Goal: Register for event/course

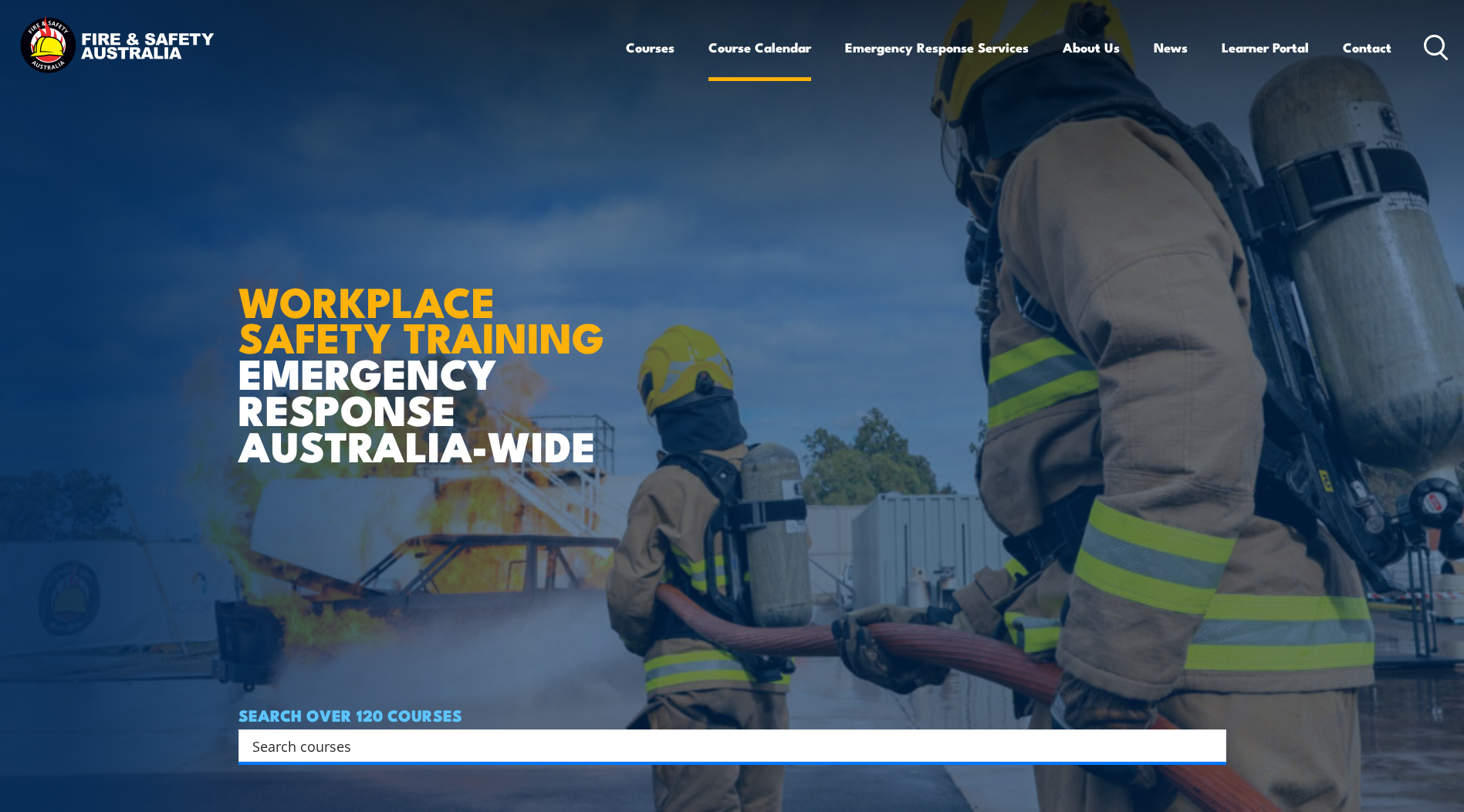
click at [728, 54] on link "Course Calendar" at bounding box center [759, 47] width 102 height 41
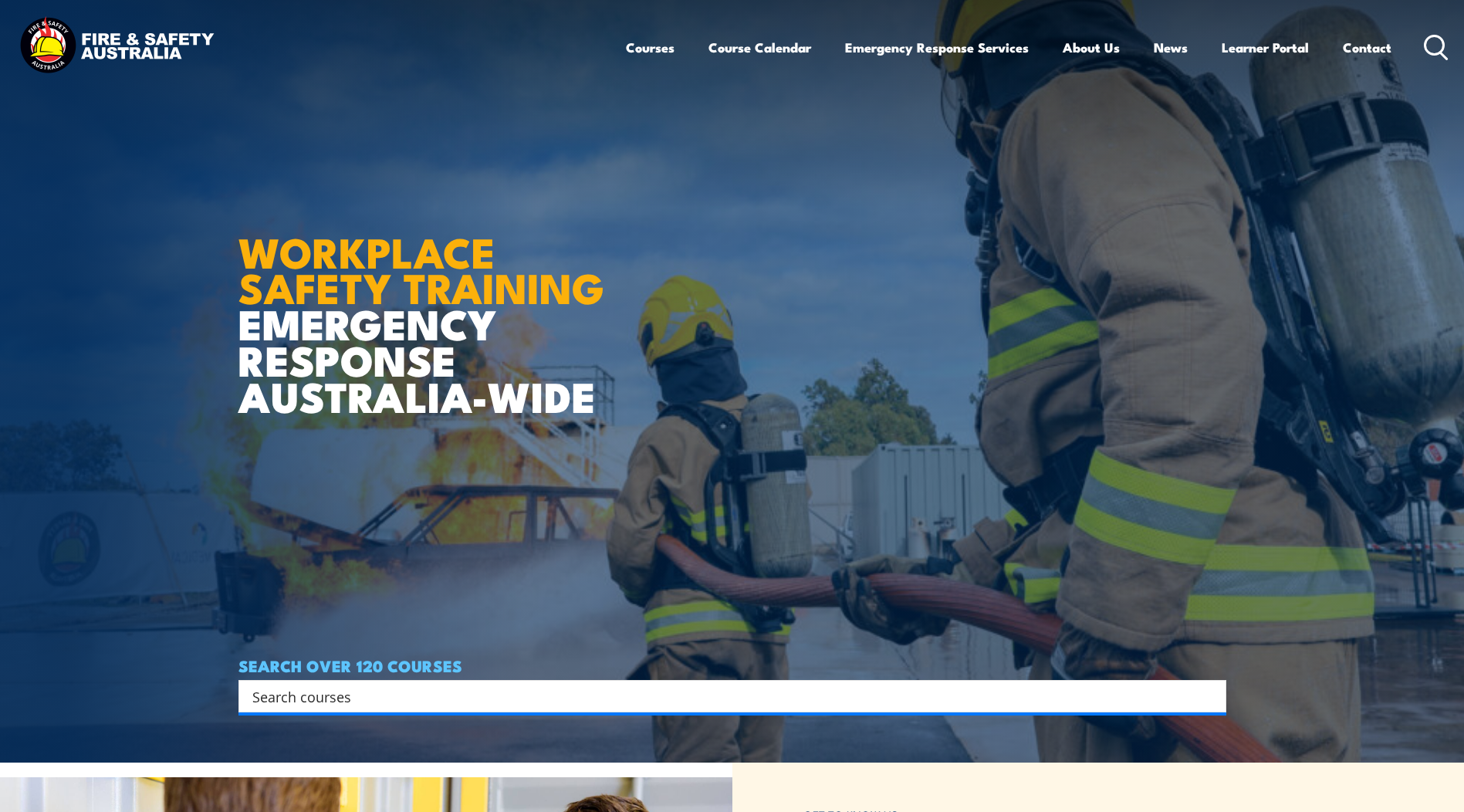
scroll to position [77, 0]
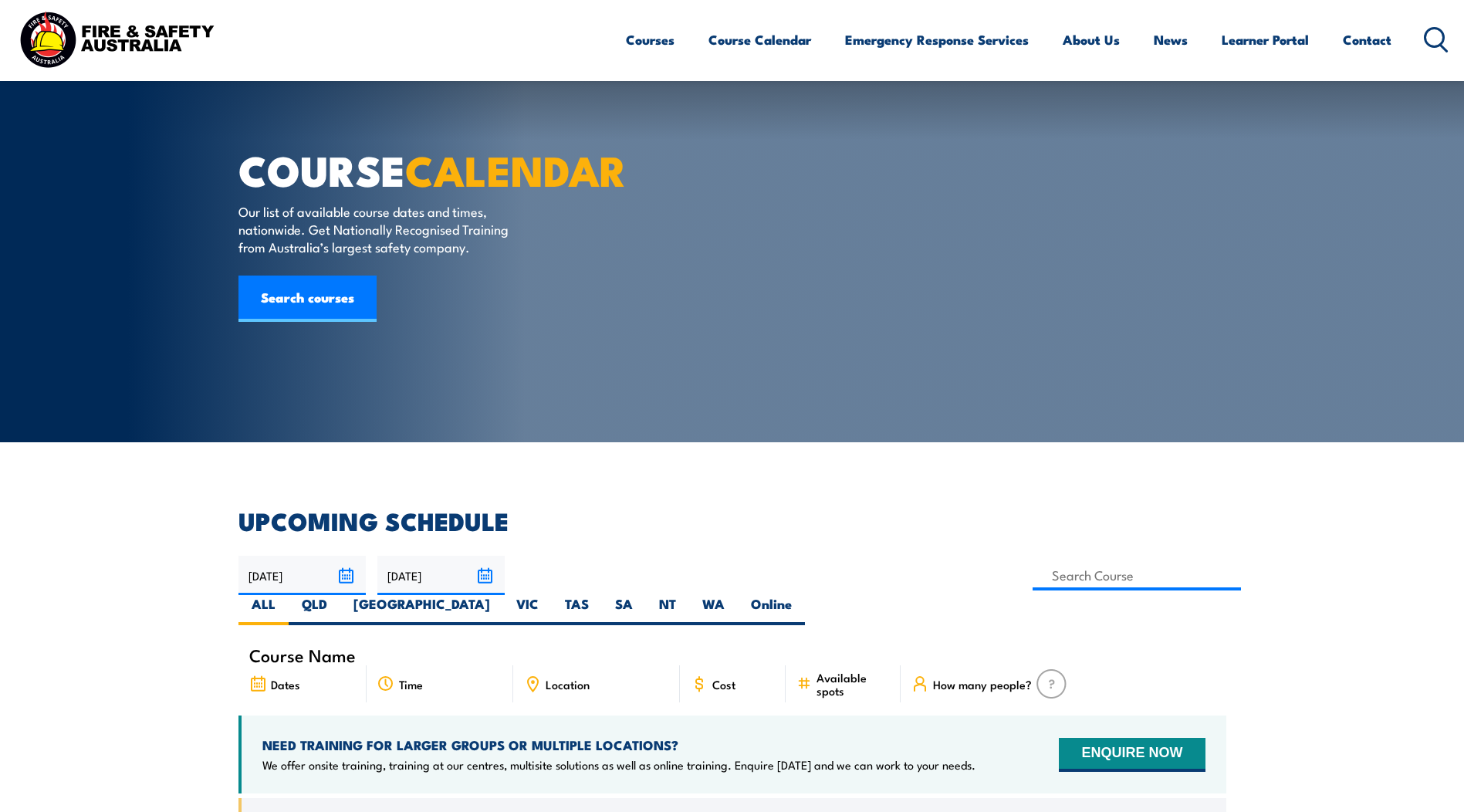
click at [646, 595] on label "SA" at bounding box center [624, 610] width 44 height 30
click at [643, 595] on input "SA" at bounding box center [638, 600] width 10 height 10
radio input "true"
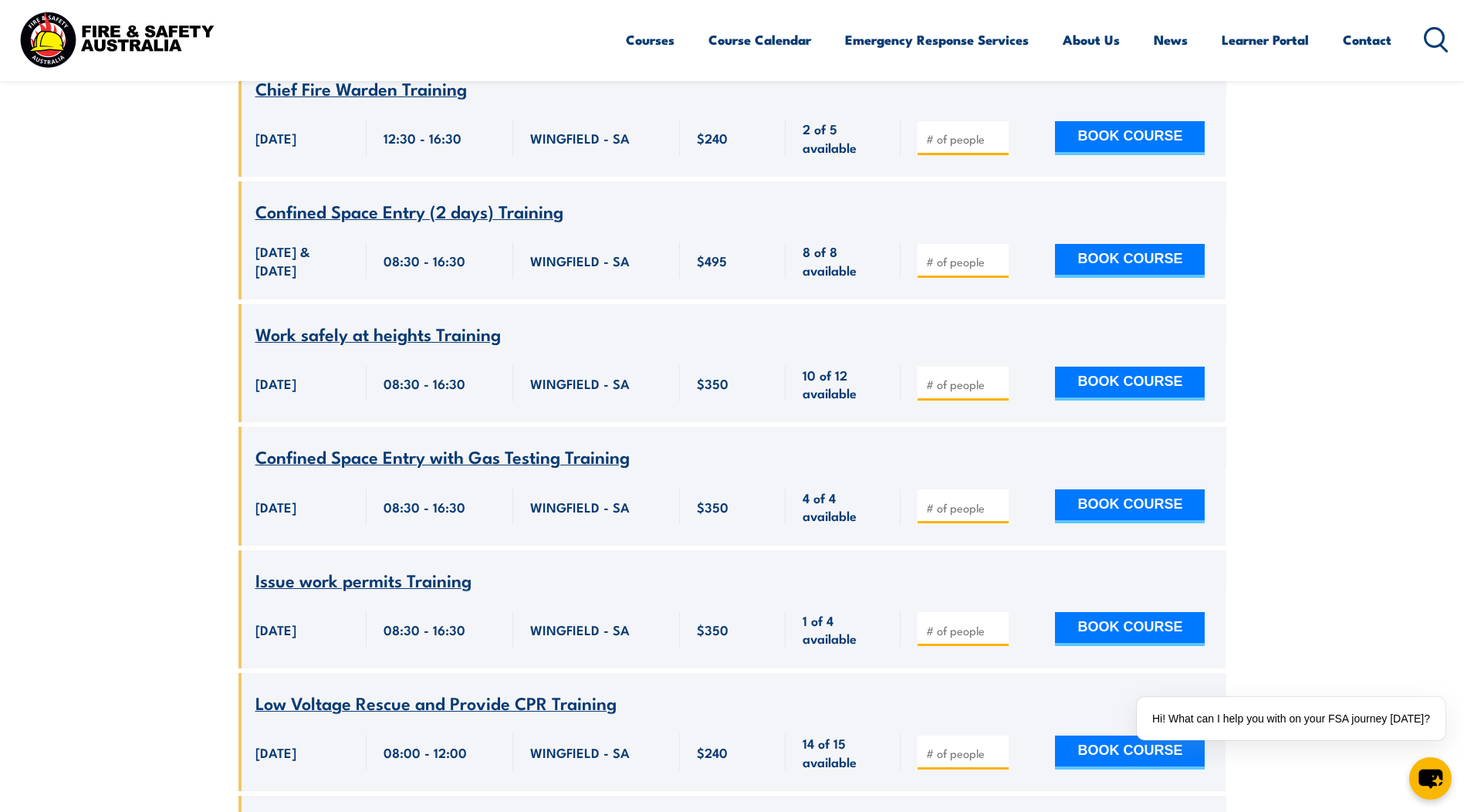
scroll to position [4598, 0]
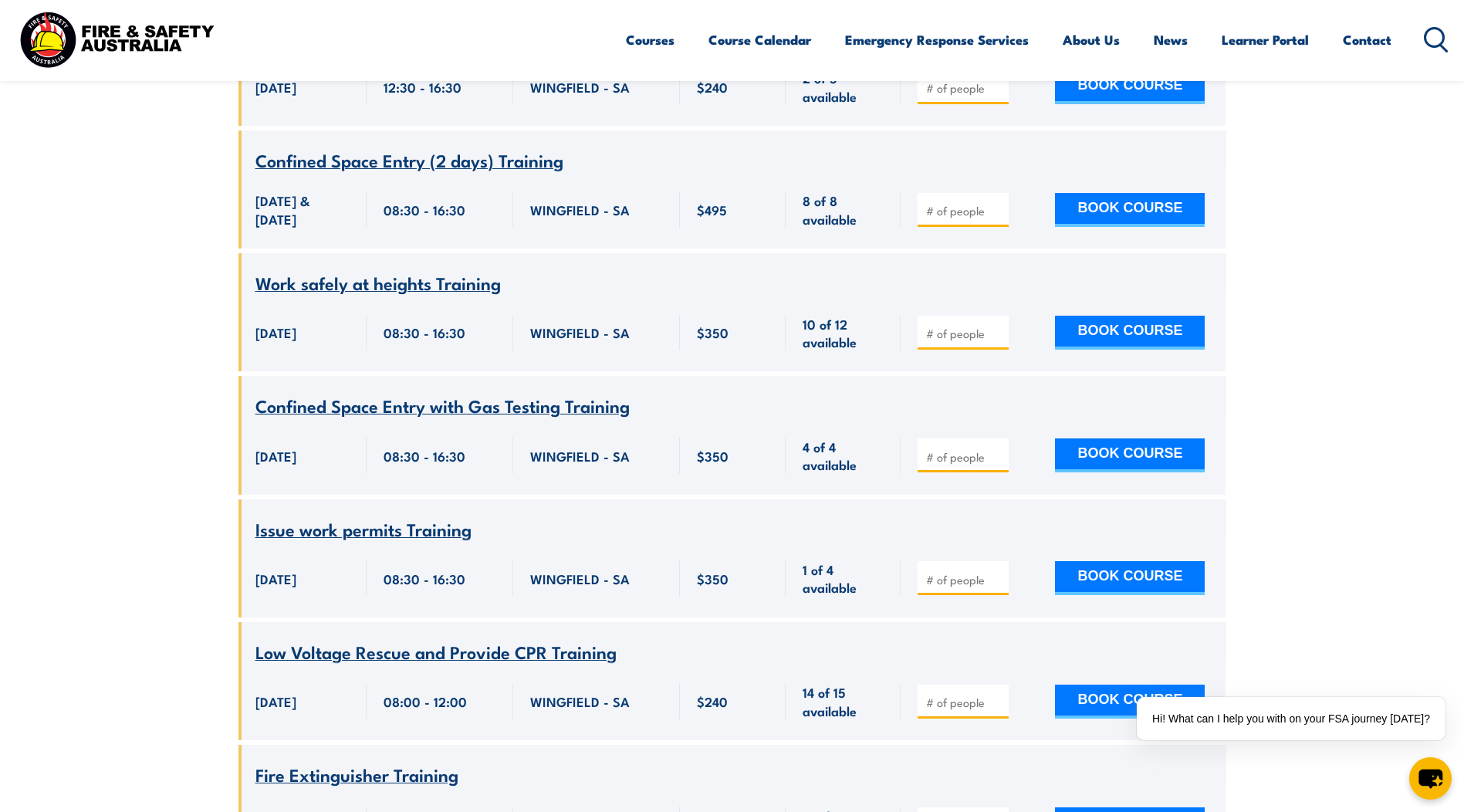
click at [434, 269] on span "Work safely at heights Training" at bounding box center [377, 283] width 245 height 27
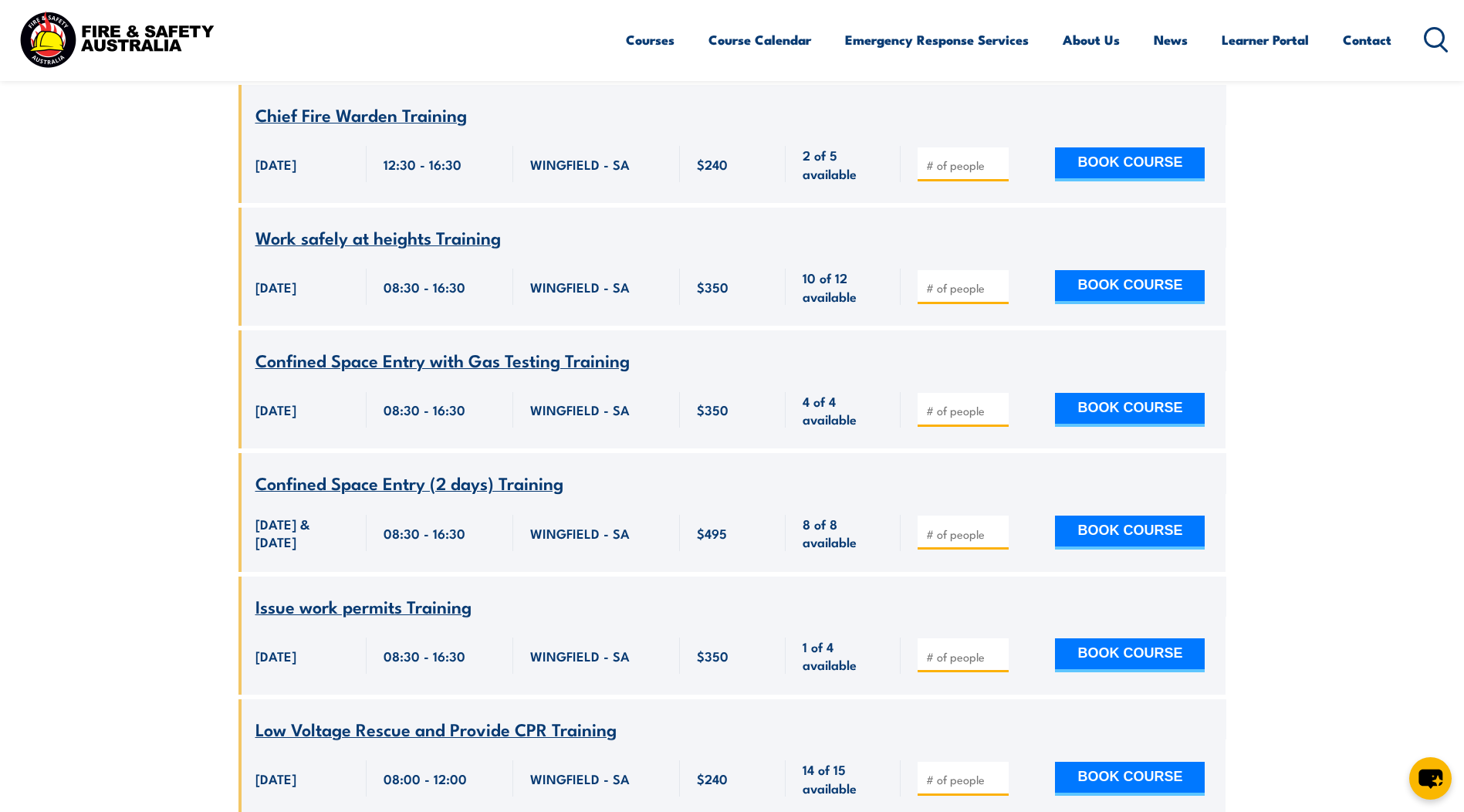
scroll to position [4444, 0]
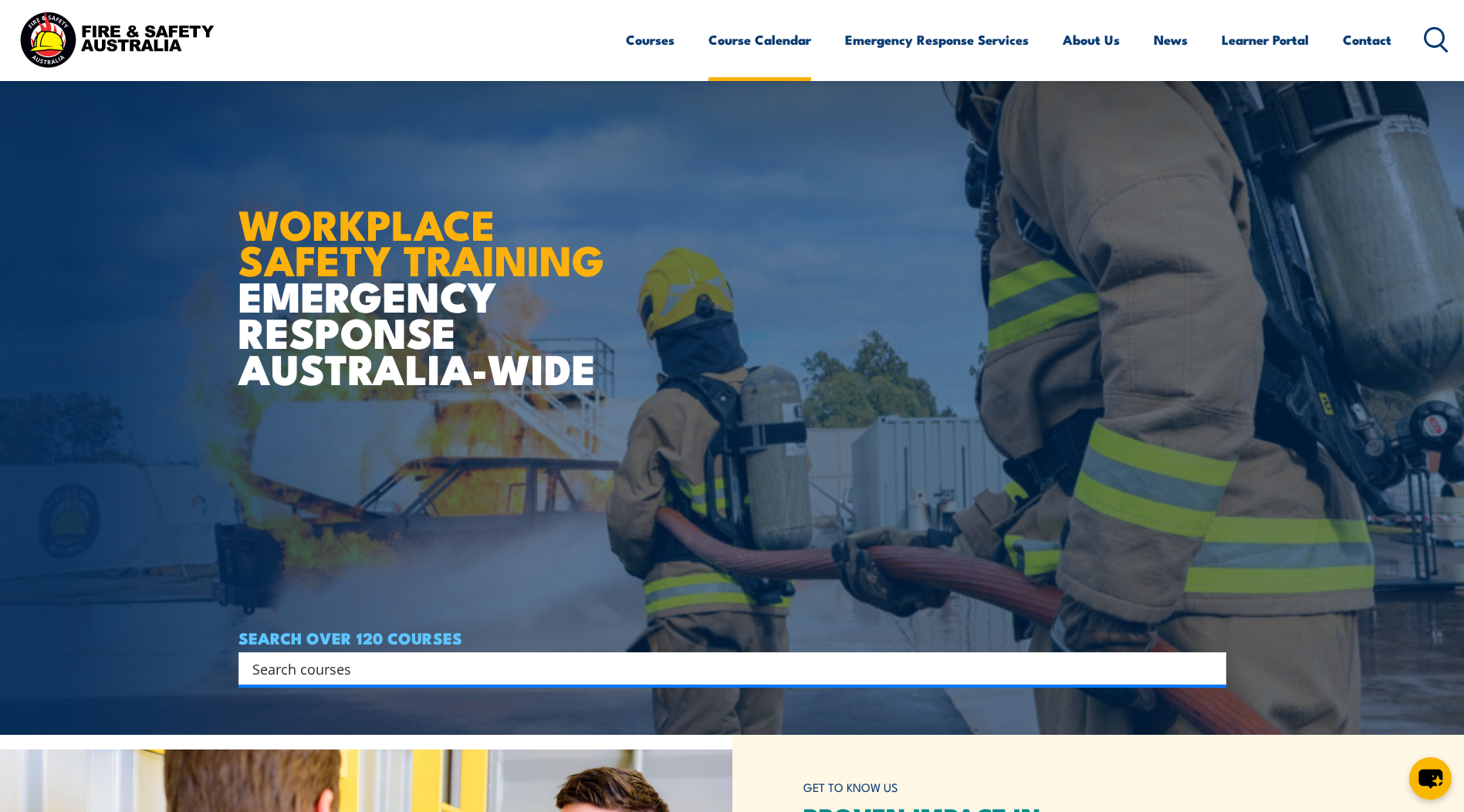
click at [798, 41] on link "Course Calendar" at bounding box center [759, 39] width 102 height 41
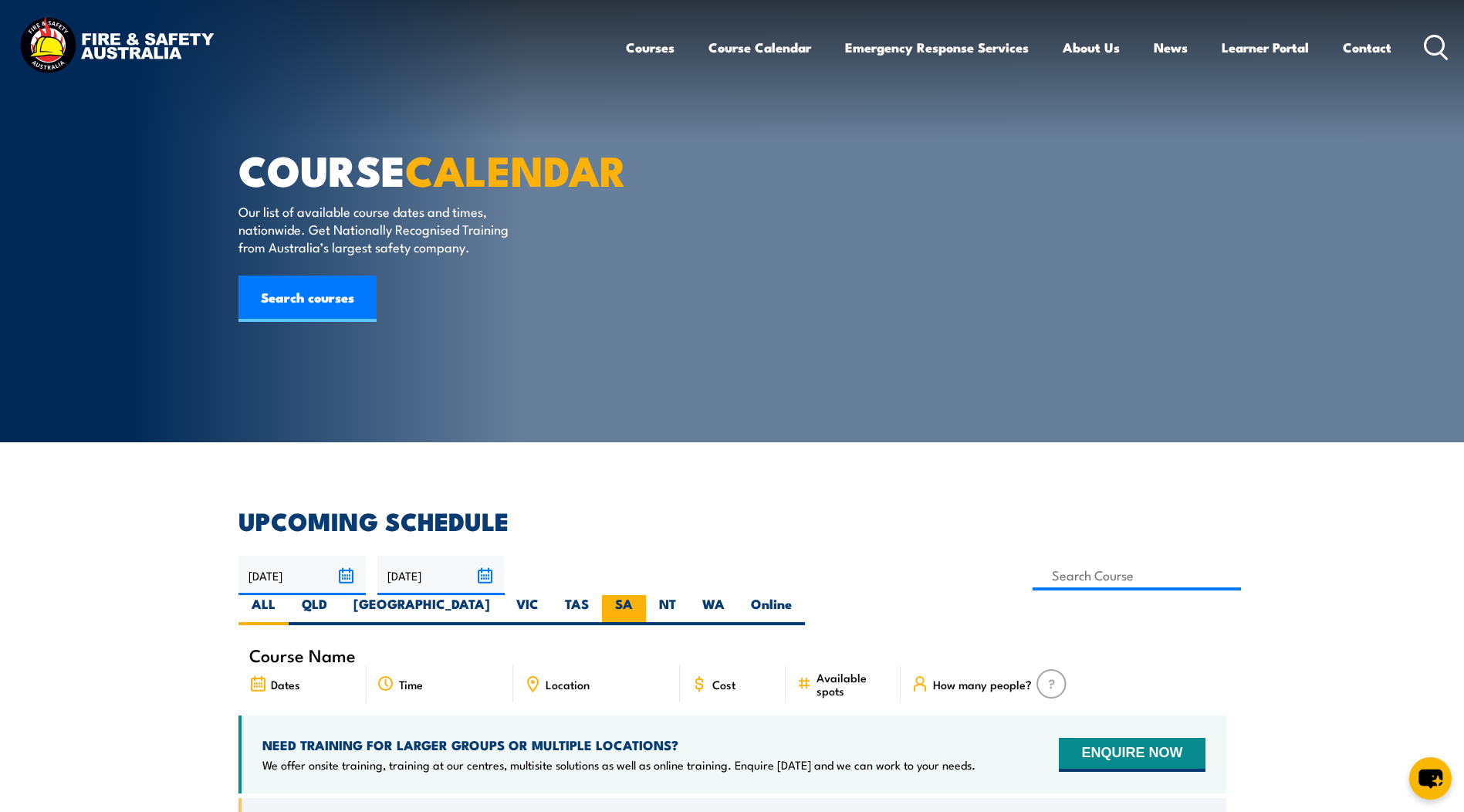
click at [646, 595] on label "SA" at bounding box center [624, 610] width 44 height 30
click at [643, 595] on input "SA" at bounding box center [638, 600] width 10 height 10
radio input "true"
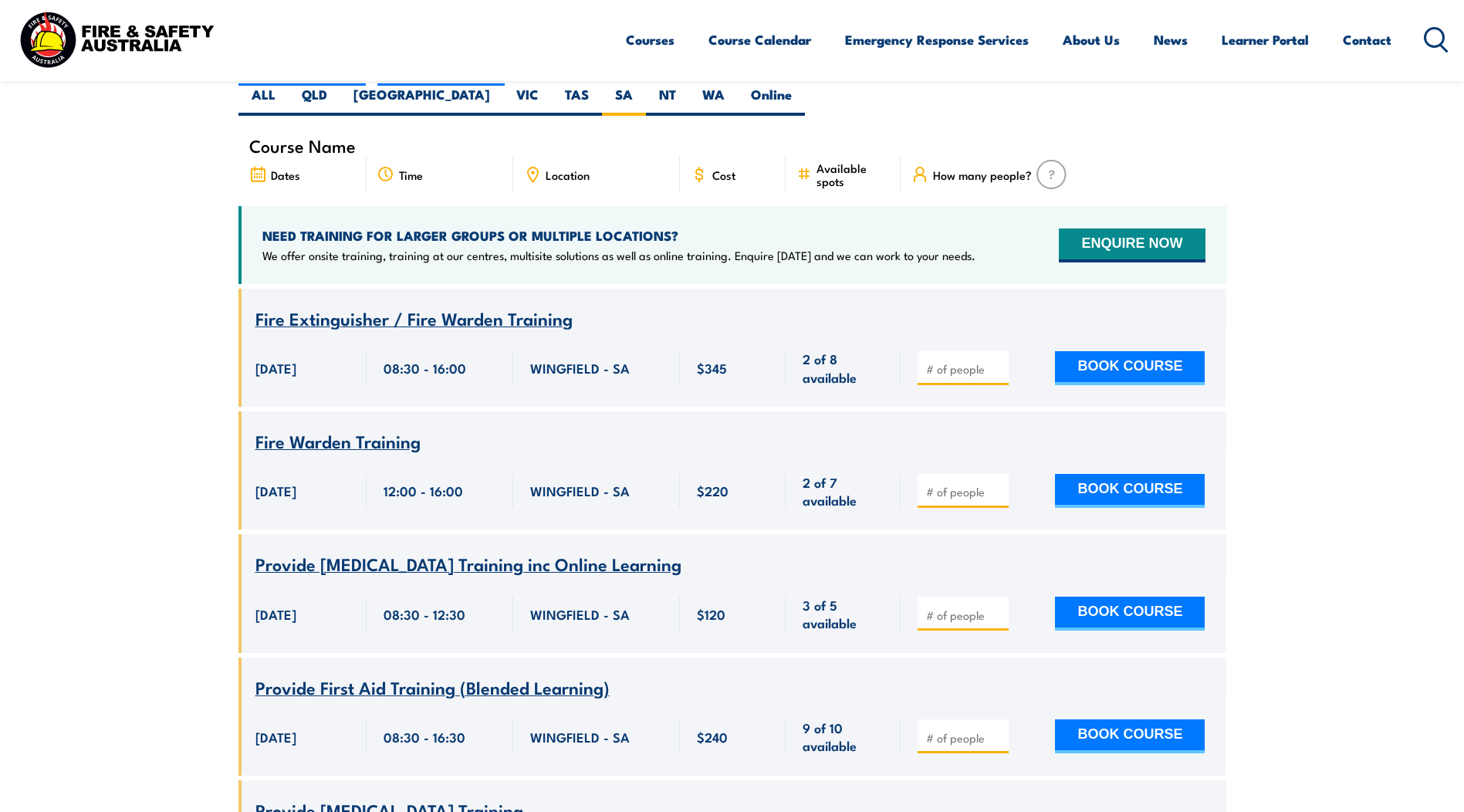
scroll to position [509, 0]
click at [353, 135] on div "Course Name" at bounding box center [732, 145] width 988 height 21
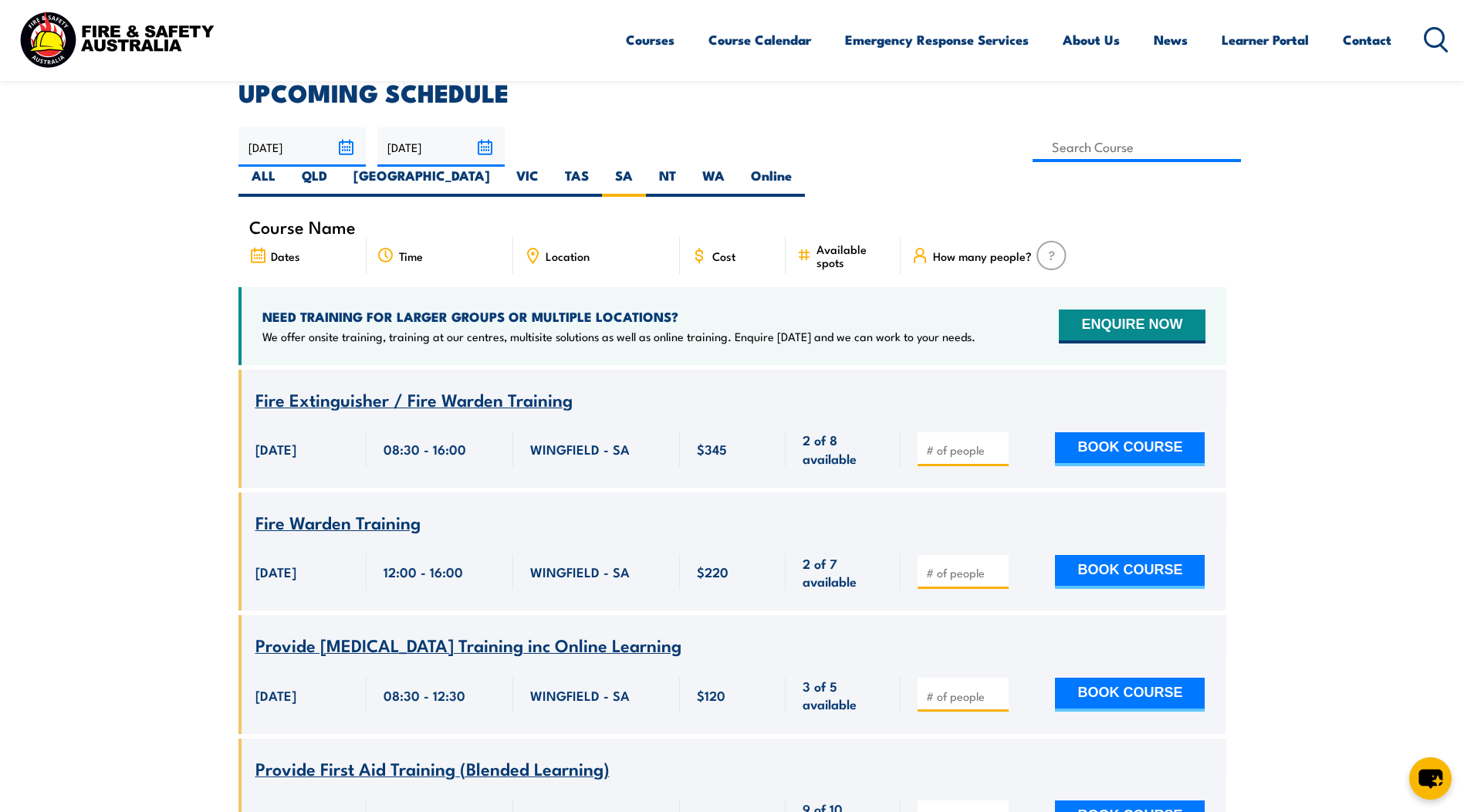
scroll to position [355, 0]
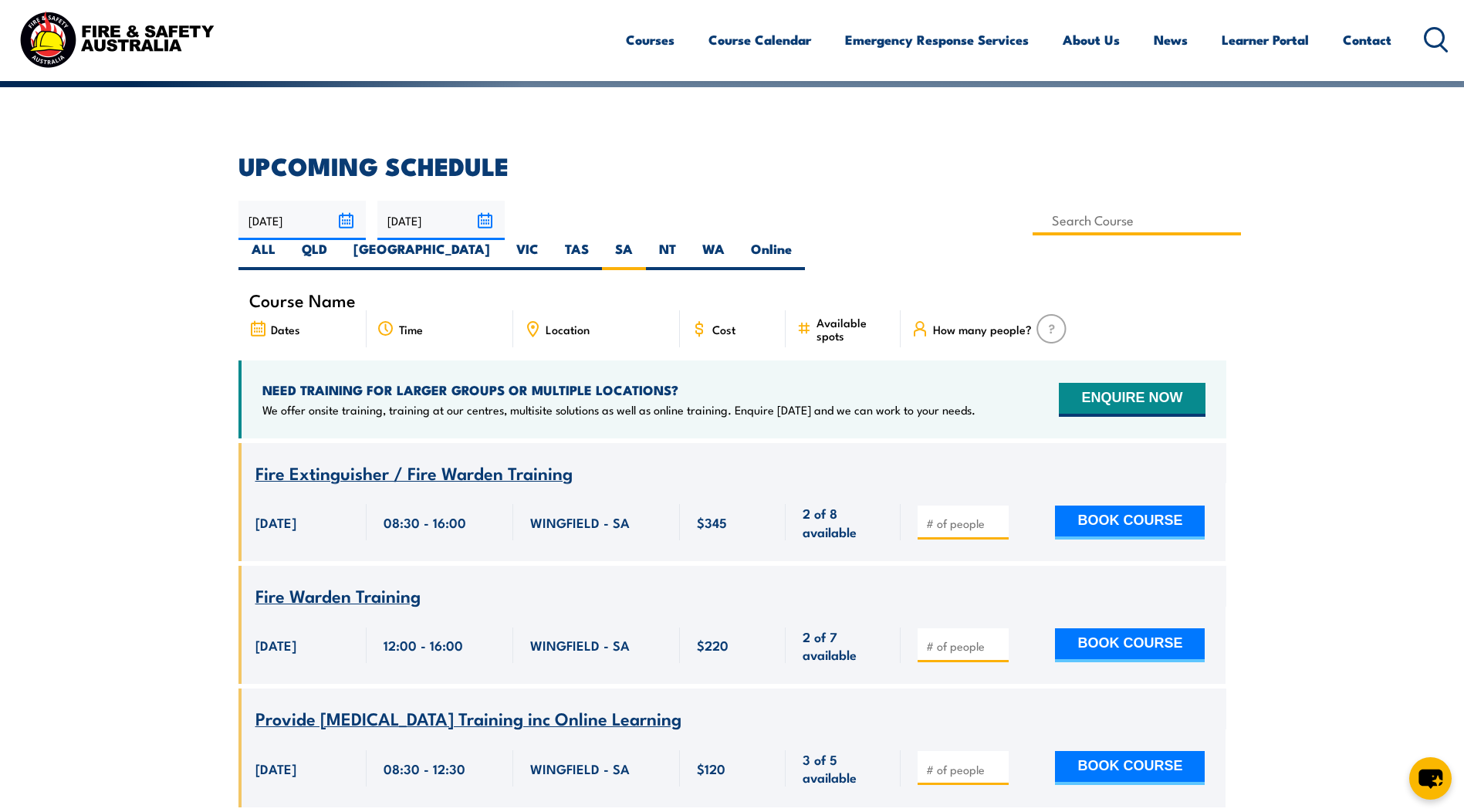
click at [1033, 221] on input at bounding box center [1137, 220] width 209 height 30
type input "Work Safely at Heights Training"
